Goal: Transaction & Acquisition: Purchase product/service

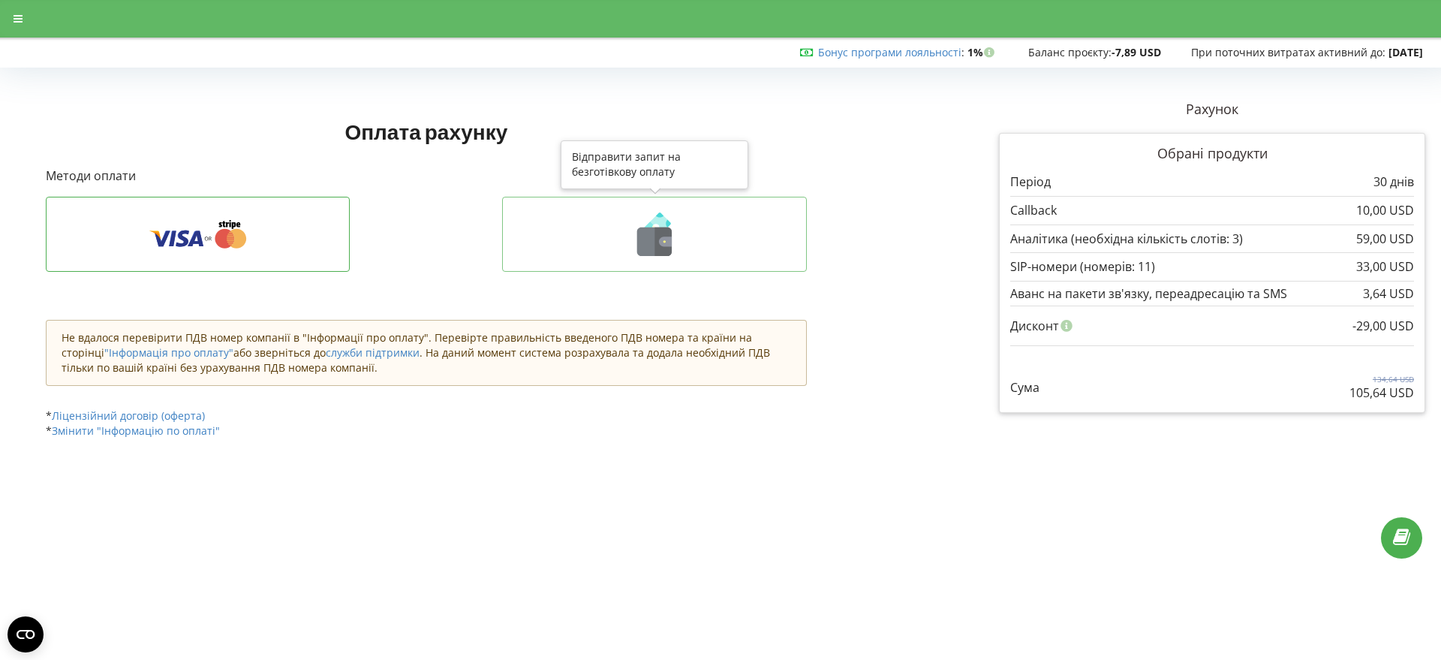
click at [657, 249] on icon at bounding box center [663, 241] width 17 height 29
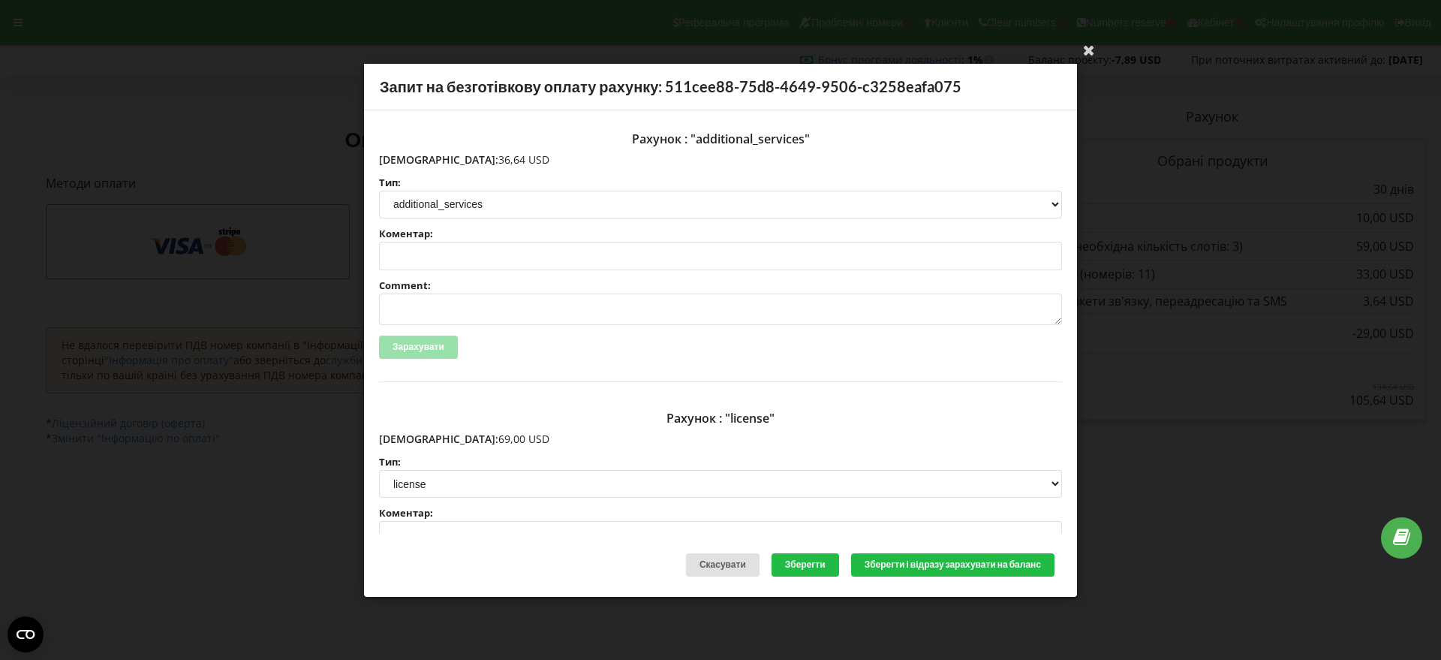
scroll to position [232, 0]
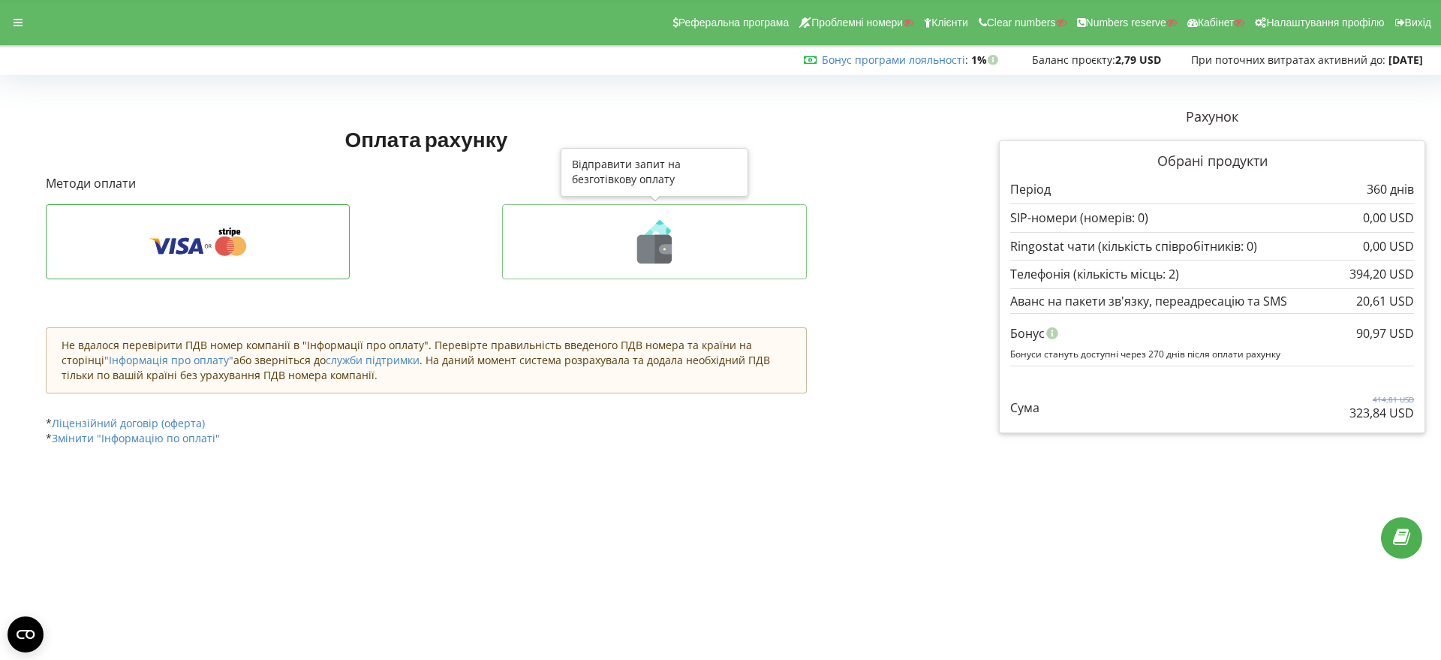
click at [658, 252] on icon at bounding box center [663, 249] width 17 height 29
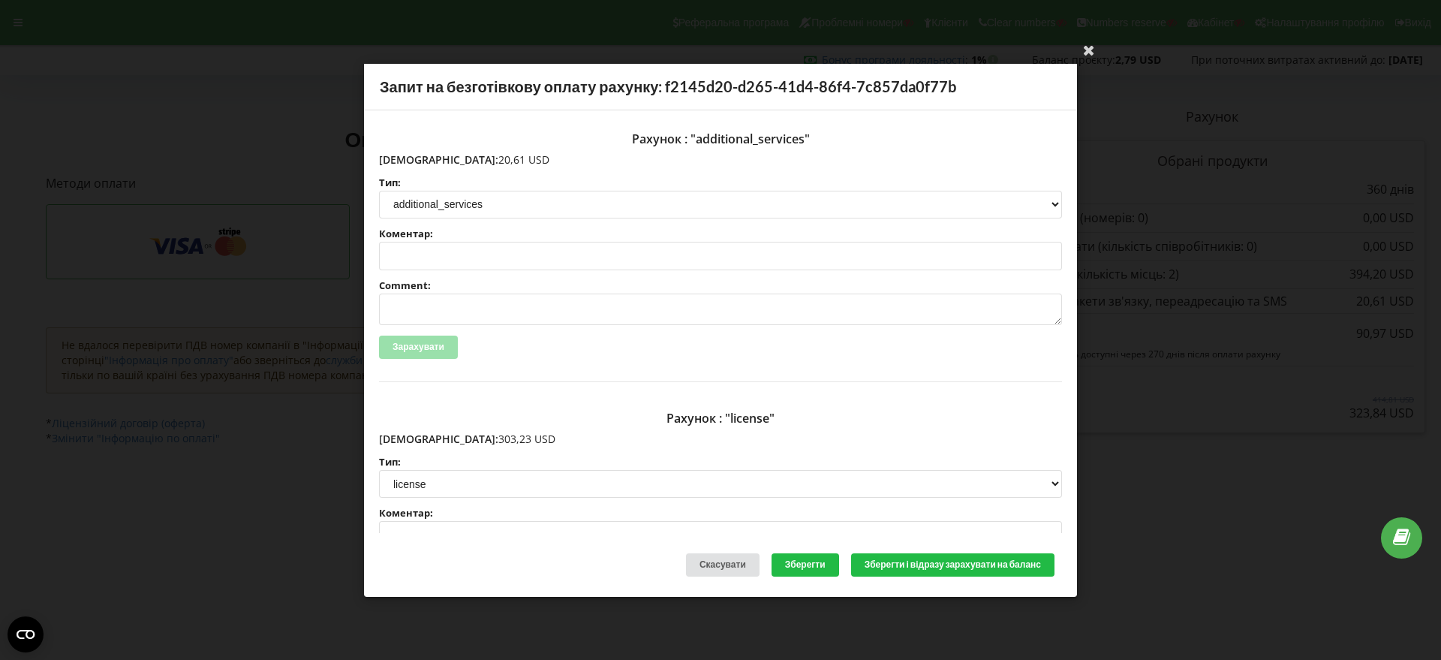
drag, startPoint x: 477, startPoint y: 161, endPoint x: 411, endPoint y: 158, distance: 66.9
click at [411, 158] on p "Сума: 20,61 USD" at bounding box center [720, 159] width 683 height 15
copy p "20,61 USD"
drag, startPoint x: 480, startPoint y: 438, endPoint x: 430, endPoint y: 435, distance: 49.6
click at [414, 432] on p "Сума: 303,23 USD" at bounding box center [720, 439] width 683 height 15
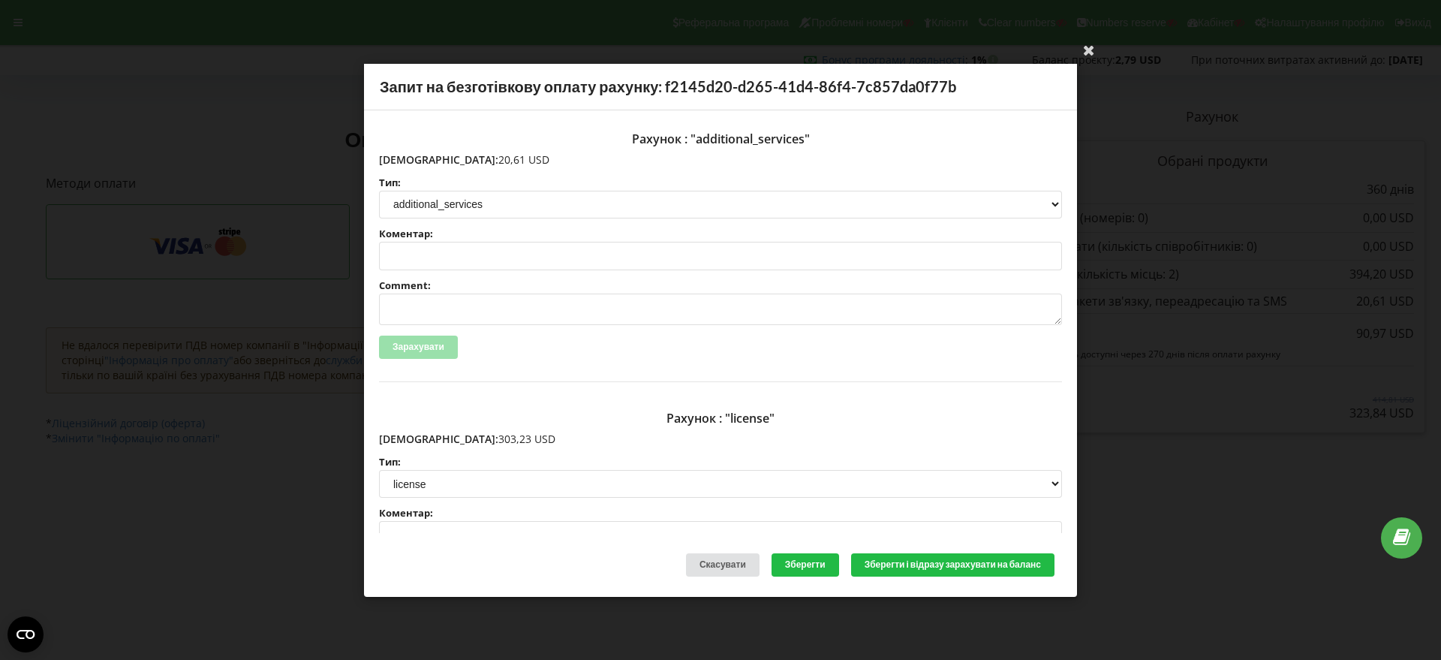
copy p "303,23 USD"
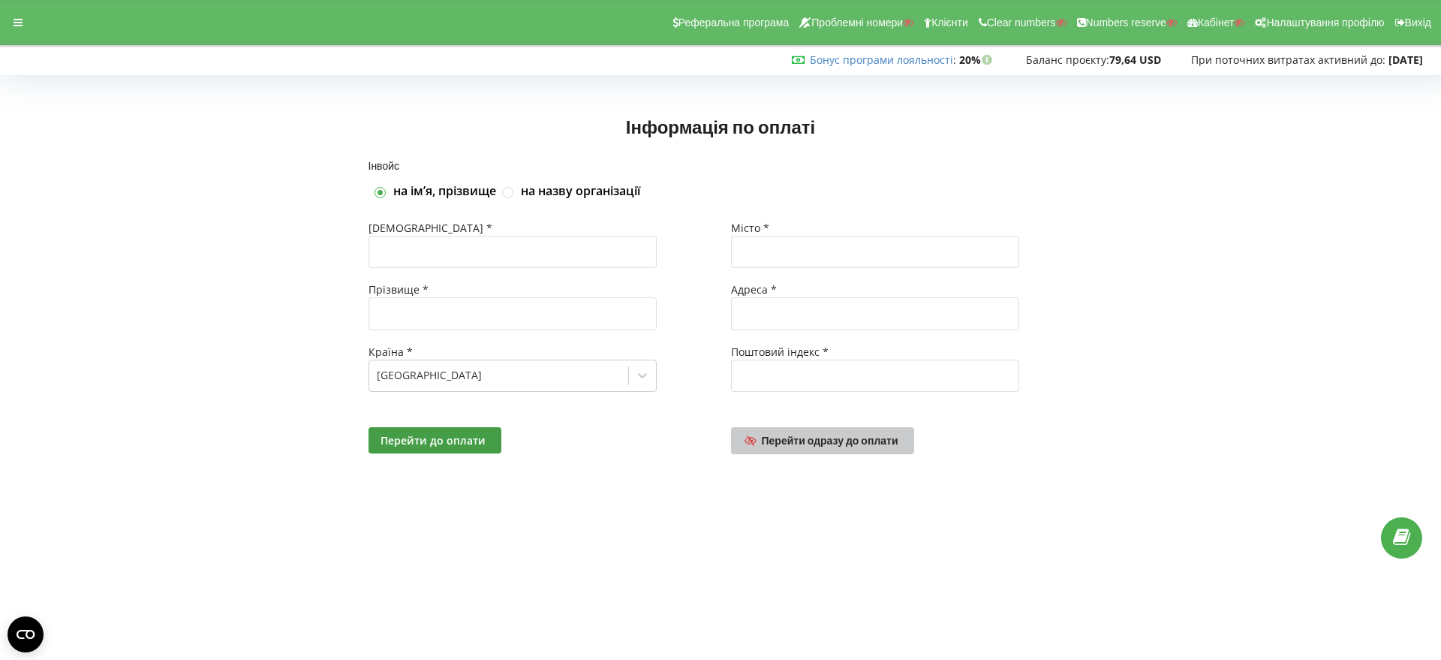
drag, startPoint x: 0, startPoint y: 0, endPoint x: 876, endPoint y: 433, distance: 977.4
click at [837, 435] on span "Перейти одразу до оплати" at bounding box center [830, 440] width 137 height 13
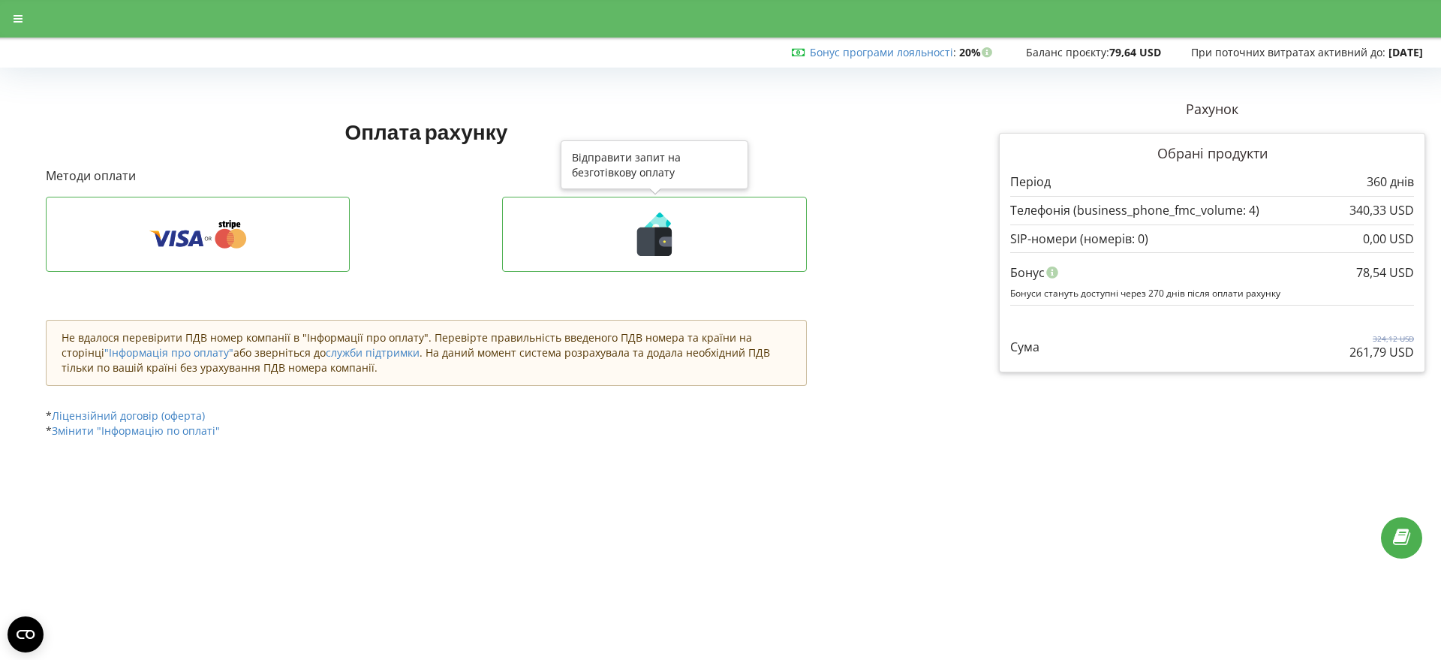
click at [661, 243] on g at bounding box center [654, 234] width 35 height 44
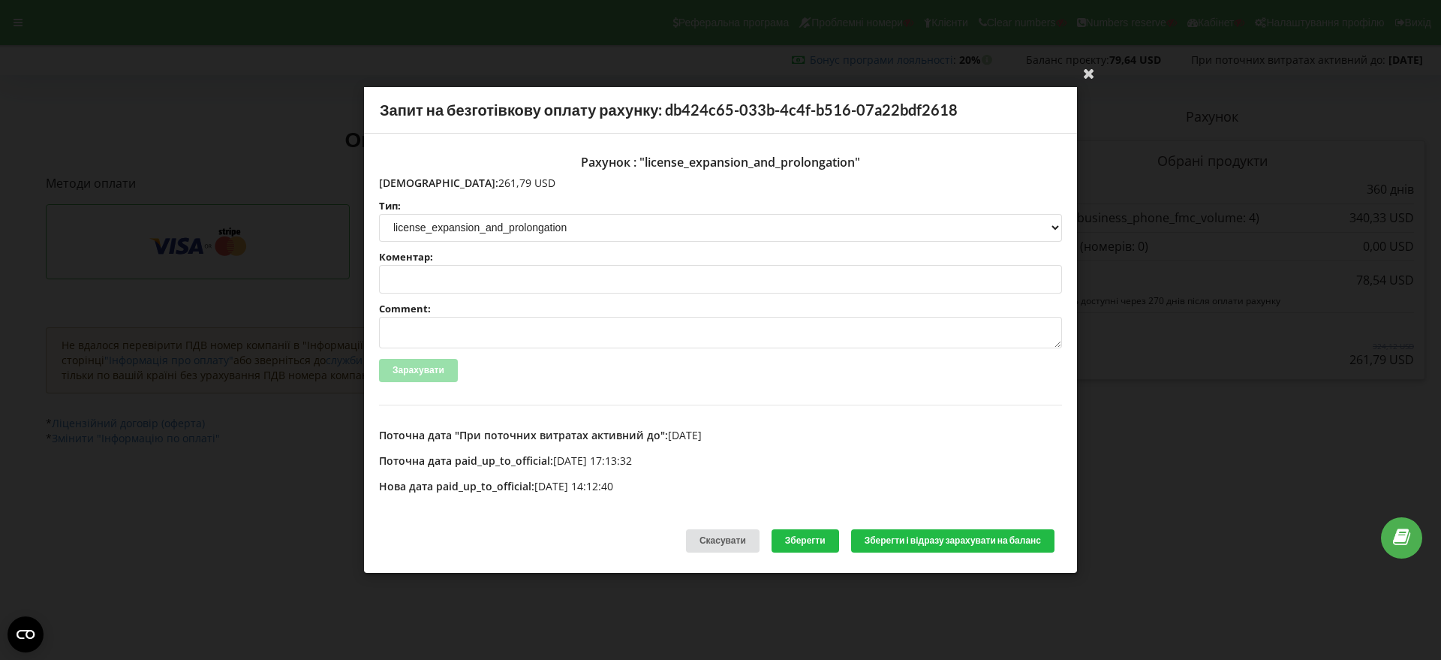
drag, startPoint x: 473, startPoint y: 180, endPoint x: 411, endPoint y: 185, distance: 62.5
click at [411, 185] on p "Сума: 261,79 USD" at bounding box center [720, 183] width 683 height 15
copy p "261,79 USD"
drag, startPoint x: 1093, startPoint y: 72, endPoint x: 1154, endPoint y: 255, distance: 192.3
click at [1092, 73] on icon at bounding box center [1089, 73] width 24 height 24
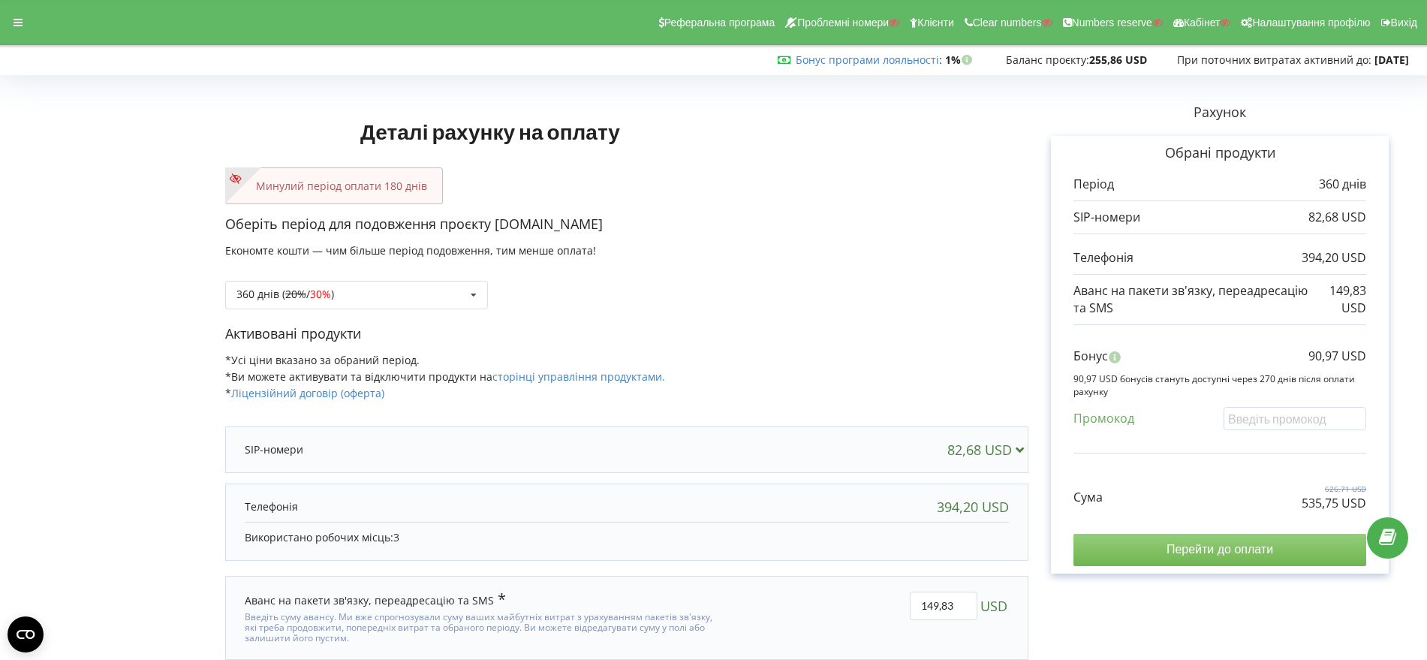
click at [1253, 554] on input "Перейти до оплати" at bounding box center [1220, 550] width 293 height 32
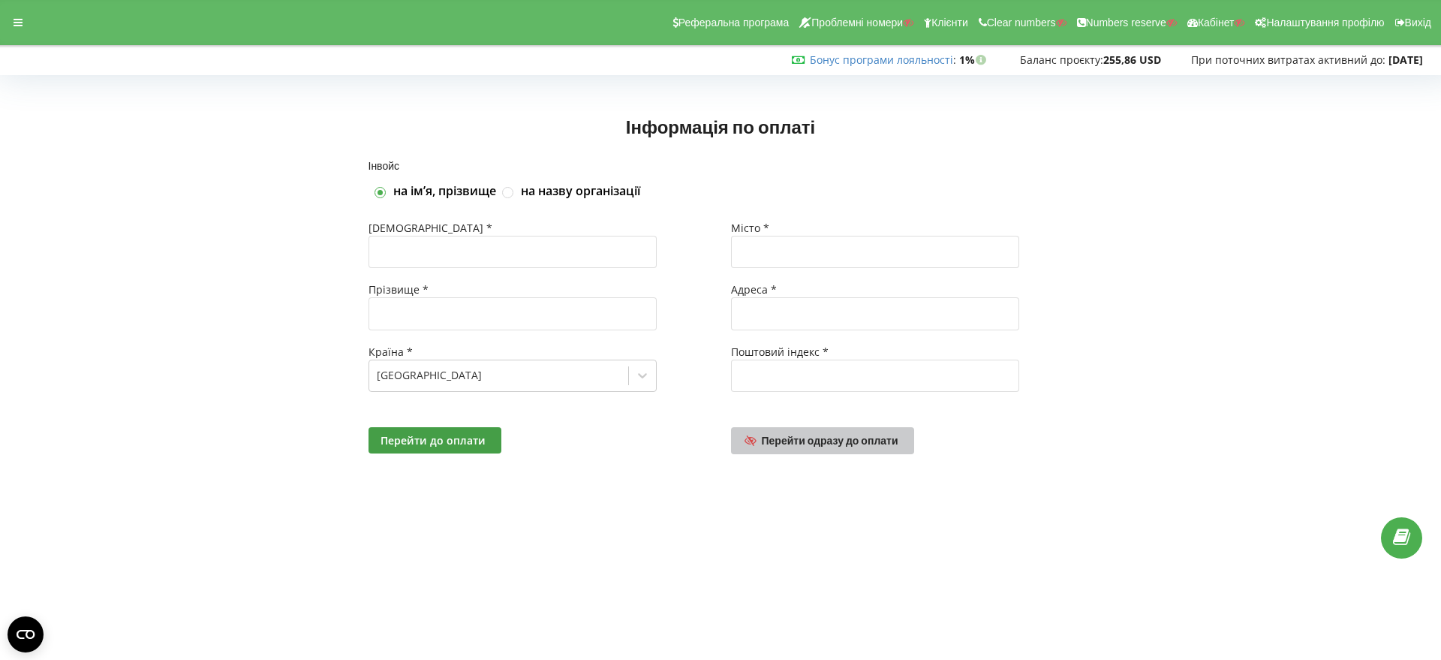
click at [839, 440] on span "Перейти одразу до оплати" at bounding box center [830, 440] width 137 height 13
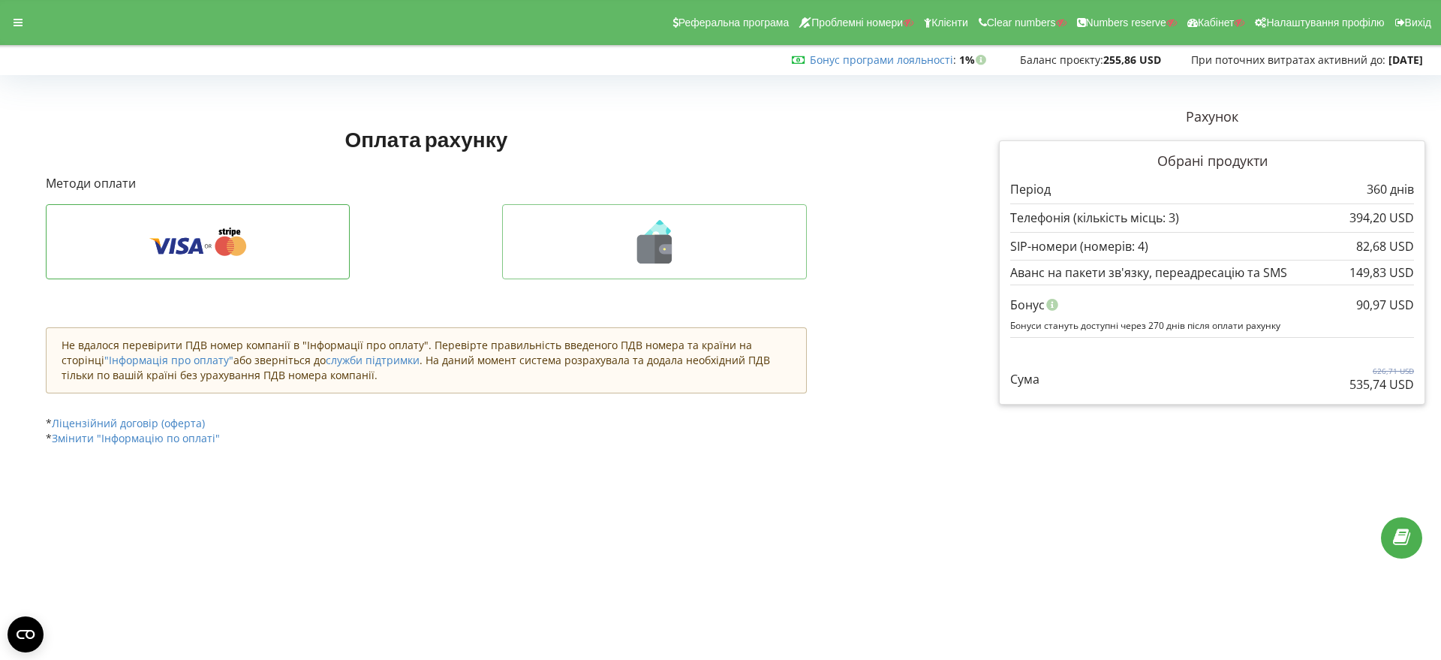
click at [652, 255] on icon at bounding box center [654, 249] width 35 height 29
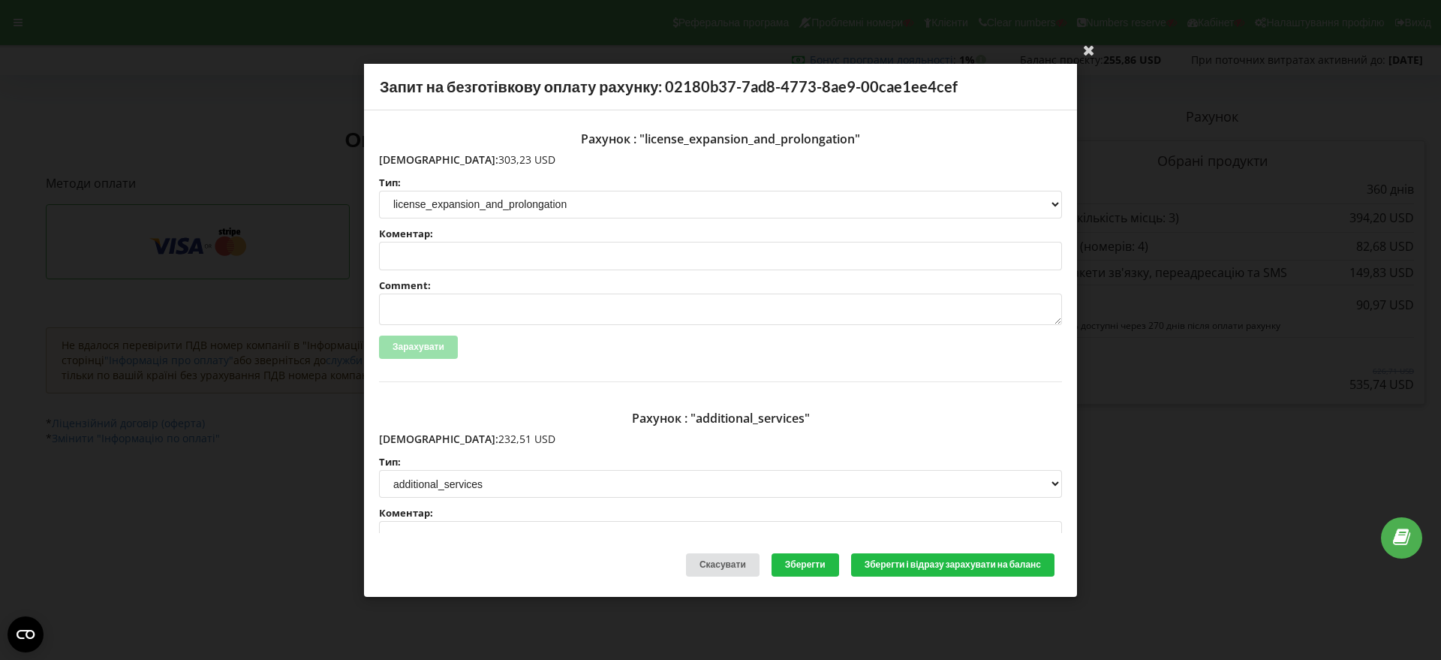
drag, startPoint x: 483, startPoint y: 161, endPoint x: 413, endPoint y: 165, distance: 70.0
click at [413, 165] on p "Сума: 303,23 USD" at bounding box center [720, 159] width 683 height 15
copy p "303,23 USD"
drag, startPoint x: 462, startPoint y: 439, endPoint x: 411, endPoint y: 438, distance: 51.8
click at [411, 438] on p "Сума: 232,51 USD" at bounding box center [720, 439] width 683 height 15
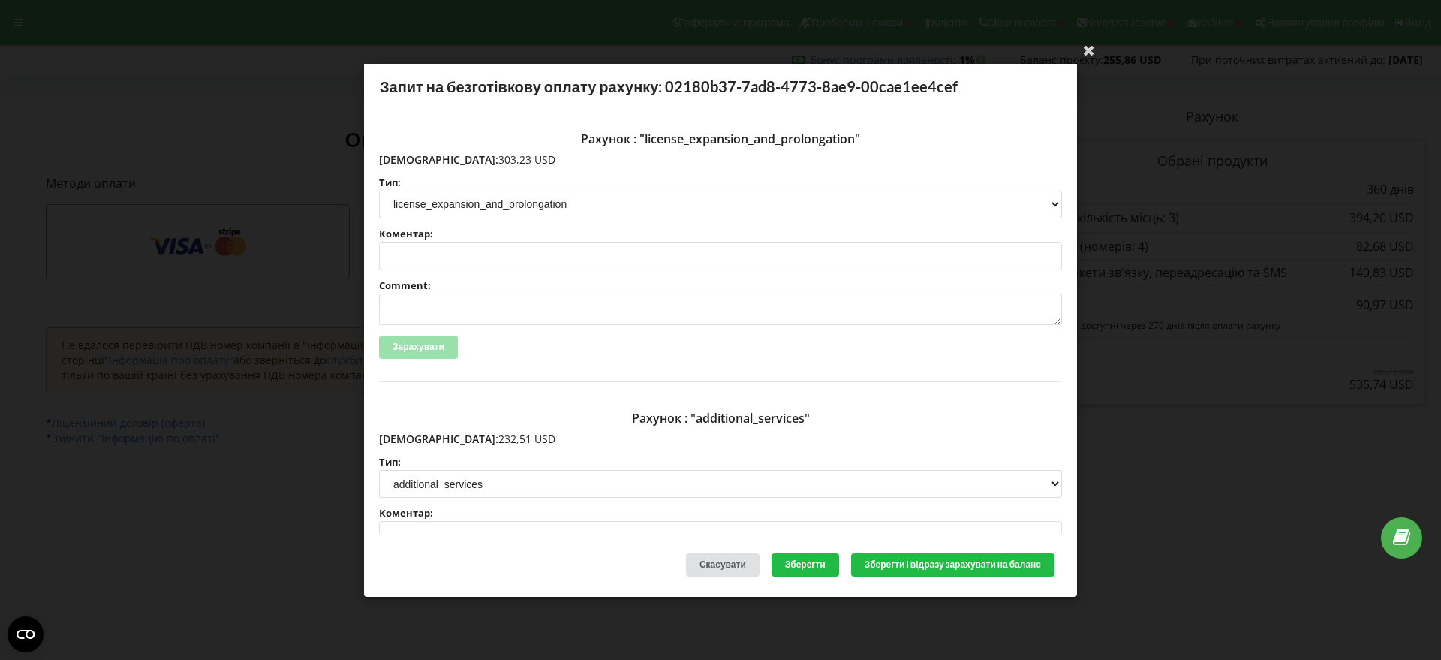
copy p "232,51 USD"
